Goal: Transaction & Acquisition: Book appointment/travel/reservation

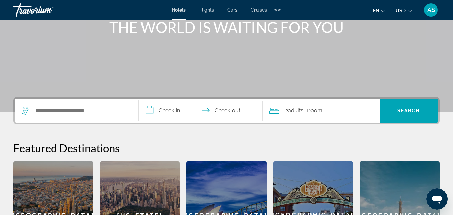
scroll to position [101, 0]
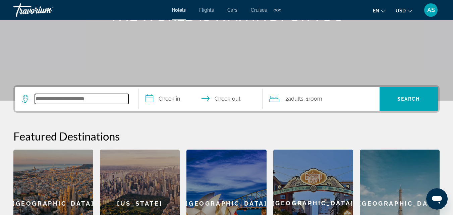
click at [124, 99] on input "Search hotel destination" at bounding box center [81, 99] width 93 height 10
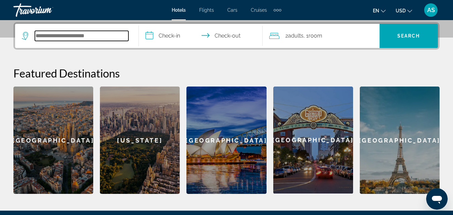
scroll to position [164, 0]
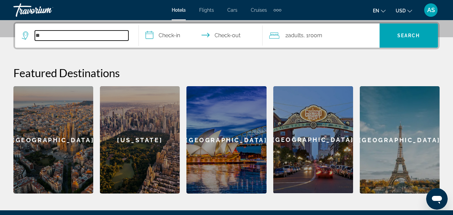
type input "*"
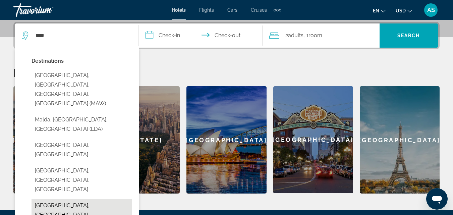
click at [85, 199] on button "[GEOGRAPHIC_DATA], [GEOGRAPHIC_DATA]" at bounding box center [81, 210] width 101 height 22
type input "**********"
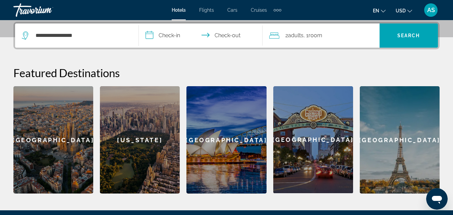
click at [175, 33] on input "**********" at bounding box center [202, 36] width 126 height 26
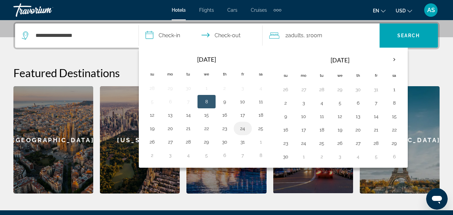
click at [246, 131] on button "24" at bounding box center [242, 128] width 11 height 9
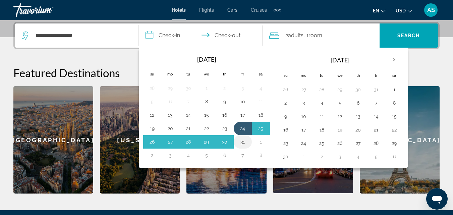
click at [242, 144] on button "31" at bounding box center [242, 141] width 11 height 9
type input "**********"
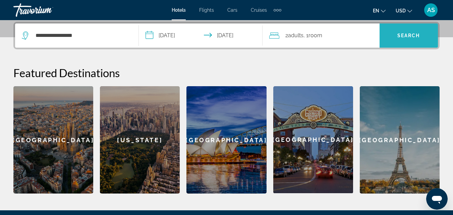
click at [412, 29] on span "Search" at bounding box center [408, 35] width 58 height 16
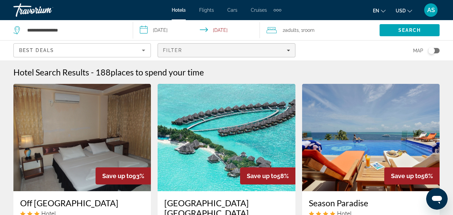
click at [290, 51] on span "Filters" at bounding box center [226, 50] width 137 height 16
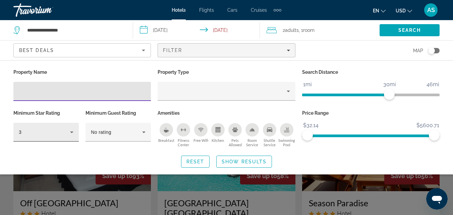
click at [74, 133] on icon "Hotel Filters" at bounding box center [72, 132] width 8 height 8
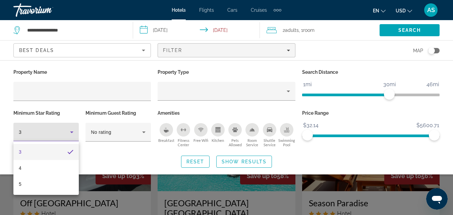
click at [265, 77] on div at bounding box center [226, 107] width 453 height 215
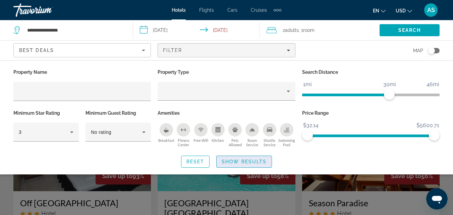
click at [265, 163] on span "Show Results" at bounding box center [243, 161] width 45 height 5
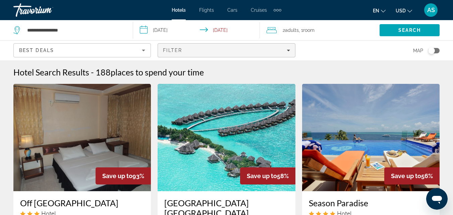
click at [291, 51] on span "Filters" at bounding box center [226, 50] width 137 height 16
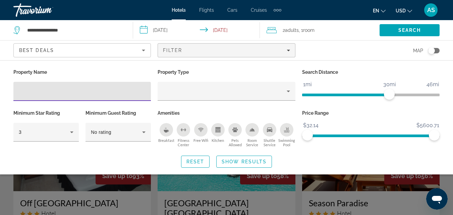
click at [145, 52] on icon "Sort by" at bounding box center [143, 50] width 8 height 8
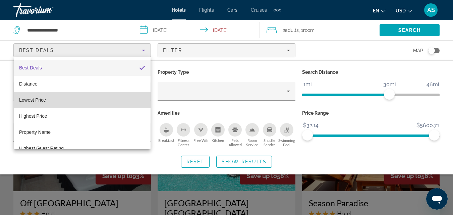
click at [87, 97] on mat-option "Lowest Price" at bounding box center [82, 100] width 137 height 16
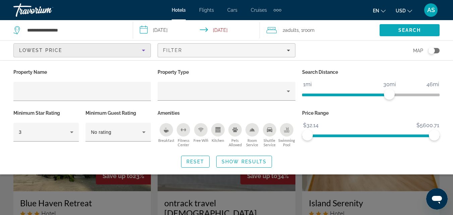
click at [404, 32] on span "Search" at bounding box center [409, 29] width 23 height 5
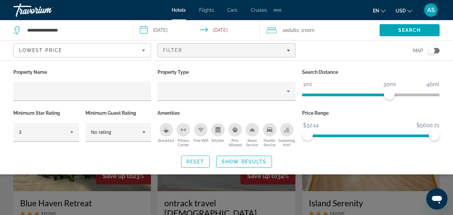
click at [255, 162] on span "Show Results" at bounding box center [243, 161] width 45 height 5
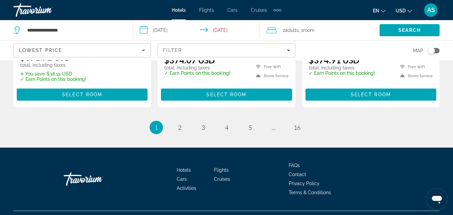
scroll to position [936, 0]
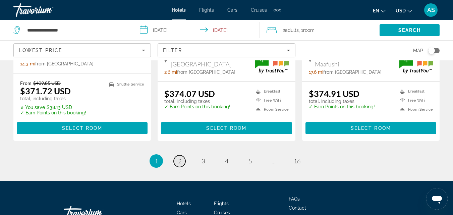
click at [179, 157] on span "2" at bounding box center [179, 160] width 3 height 7
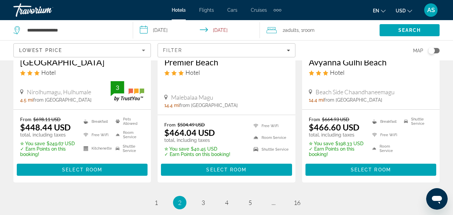
scroll to position [905, 0]
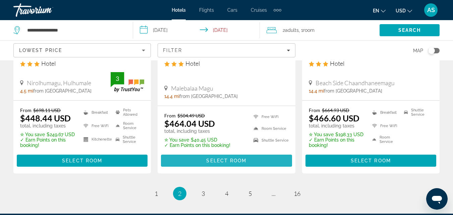
click at [227, 158] on span "Select Room" at bounding box center [226, 160] width 40 height 5
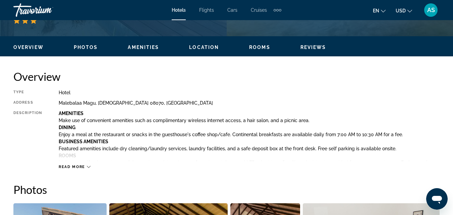
scroll to position [302, 0]
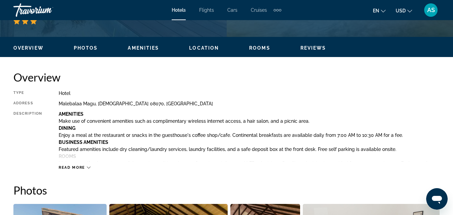
click at [382, 12] on icon "Change language" at bounding box center [383, 11] width 5 height 5
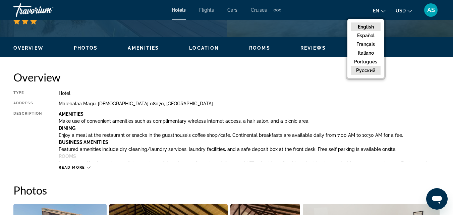
click at [368, 70] on button "русский" at bounding box center [366, 70] width 30 height 9
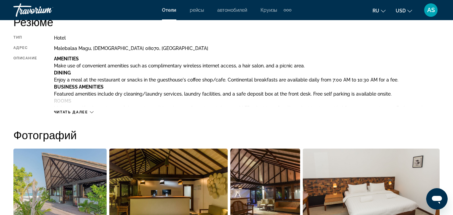
scroll to position [369, 0]
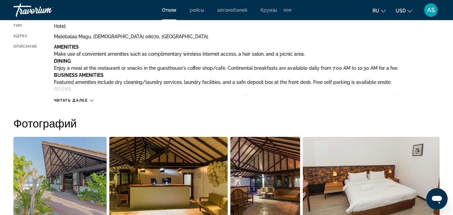
click at [90, 100] on icon "Main content" at bounding box center [92, 101] width 4 height 4
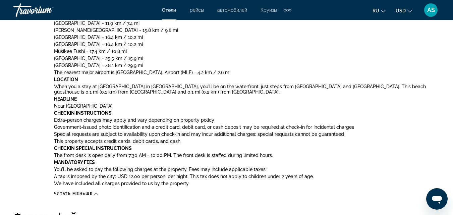
scroll to position [536, 0]
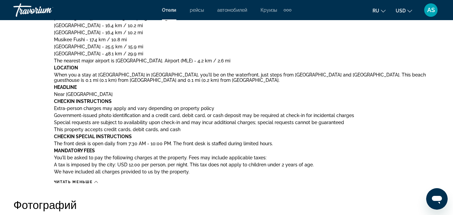
click at [95, 183] on icon "Main content" at bounding box center [96, 182] width 4 height 4
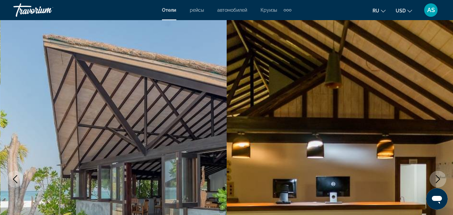
scroll to position [0, 0]
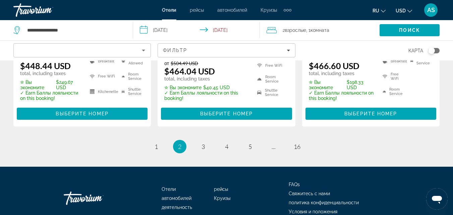
scroll to position [972, 0]
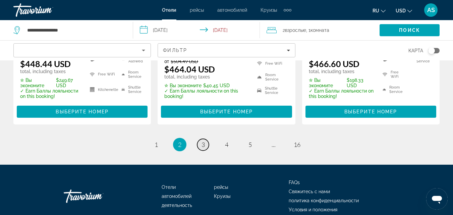
click at [198, 139] on link "page 3" at bounding box center [203, 145] width 12 height 12
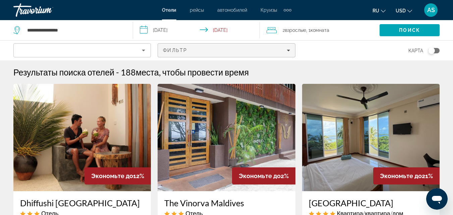
click at [288, 50] on icon "Filters" at bounding box center [287, 51] width 3 height 2
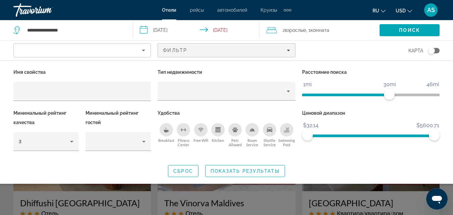
click at [166, 132] on icon "Breakfast" at bounding box center [166, 131] width 5 height 3
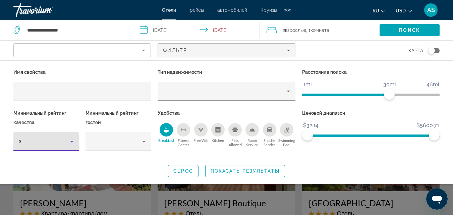
click at [70, 139] on icon "Hotel Filters" at bounding box center [72, 141] width 8 height 8
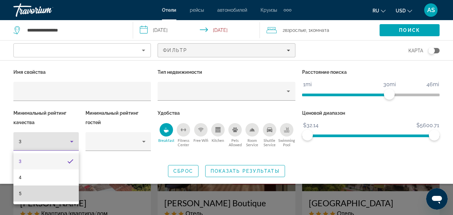
click at [30, 193] on mat-option "5" at bounding box center [45, 193] width 65 height 16
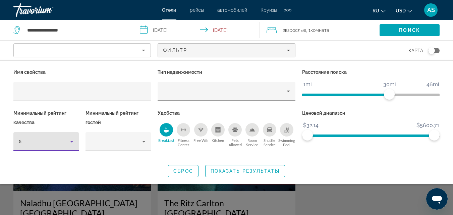
click at [164, 139] on span "Breakfast" at bounding box center [166, 140] width 16 height 4
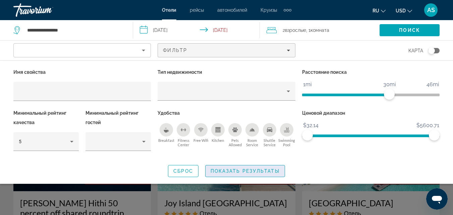
click at [242, 168] on span "Search widget" at bounding box center [244, 171] width 79 height 16
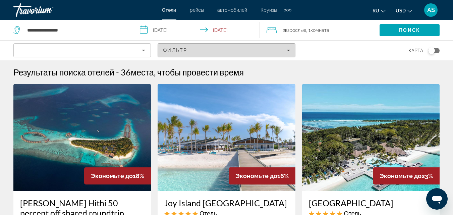
click at [287, 51] on icon "Filters" at bounding box center [287, 50] width 3 height 3
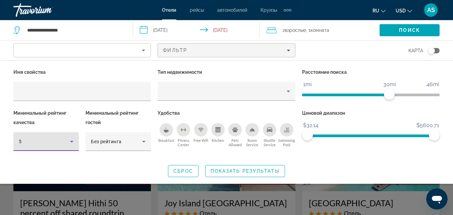
click at [72, 143] on icon "Hotel Filters" at bounding box center [72, 141] width 8 height 8
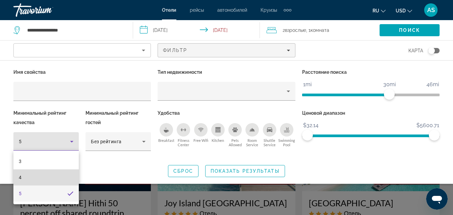
click at [37, 175] on mat-option "4" at bounding box center [45, 177] width 65 height 16
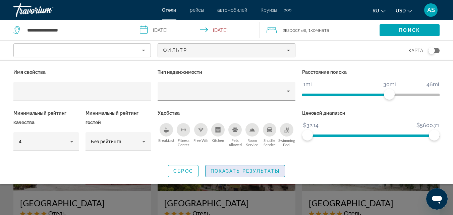
click at [260, 169] on span "Показать результаты" at bounding box center [244, 170] width 69 height 5
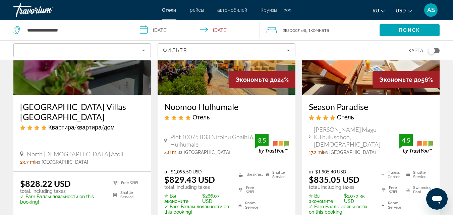
scroll to position [637, 0]
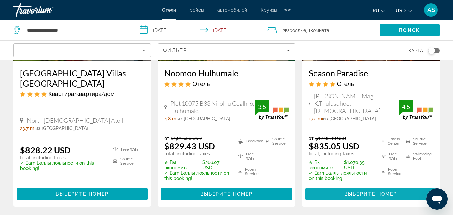
click at [383, 191] on span "Выберите номер" at bounding box center [370, 193] width 53 height 5
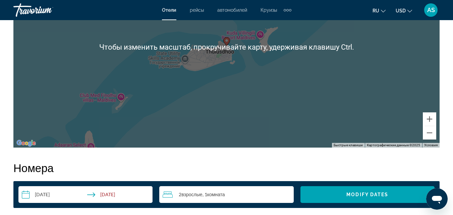
scroll to position [871, 0]
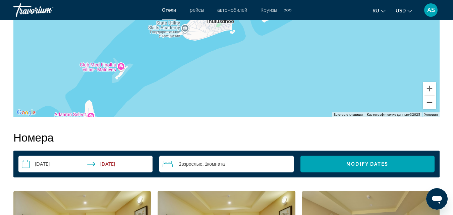
click at [433, 106] on button "Уменьшить" at bounding box center [429, 101] width 13 height 13
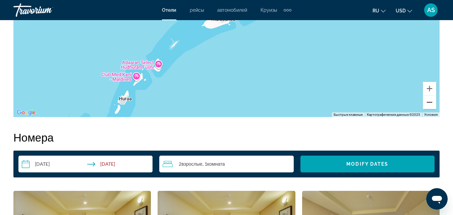
click at [433, 106] on button "Уменьшить" at bounding box center [429, 101] width 13 height 13
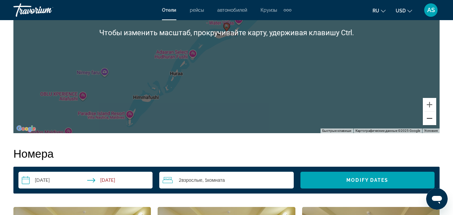
scroll to position [859, 0]
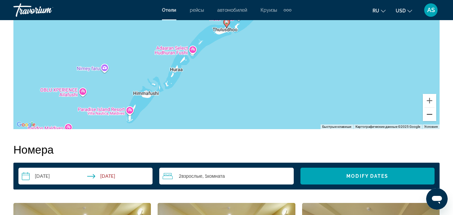
click at [430, 120] on button "Уменьшить" at bounding box center [429, 114] width 13 height 13
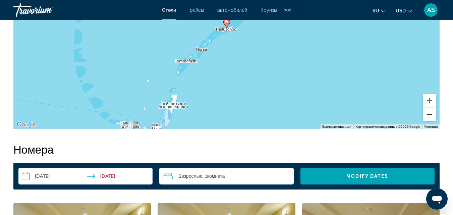
click at [430, 120] on button "Уменьшить" at bounding box center [429, 114] width 13 height 13
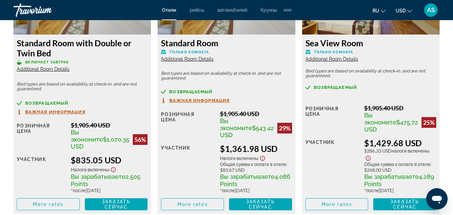
scroll to position [1073, 0]
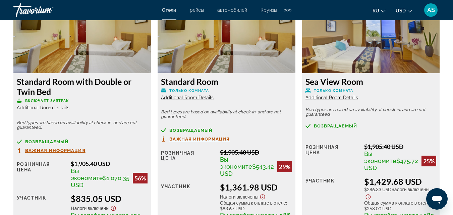
click at [61, 152] on span "Важная информация" at bounding box center [55, 150] width 60 height 4
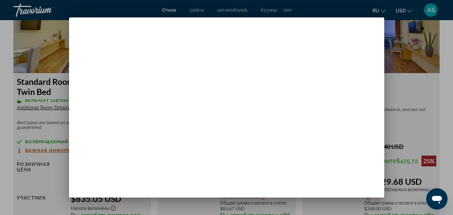
scroll to position [0, 0]
